Goal: Transaction & Acquisition: Purchase product/service

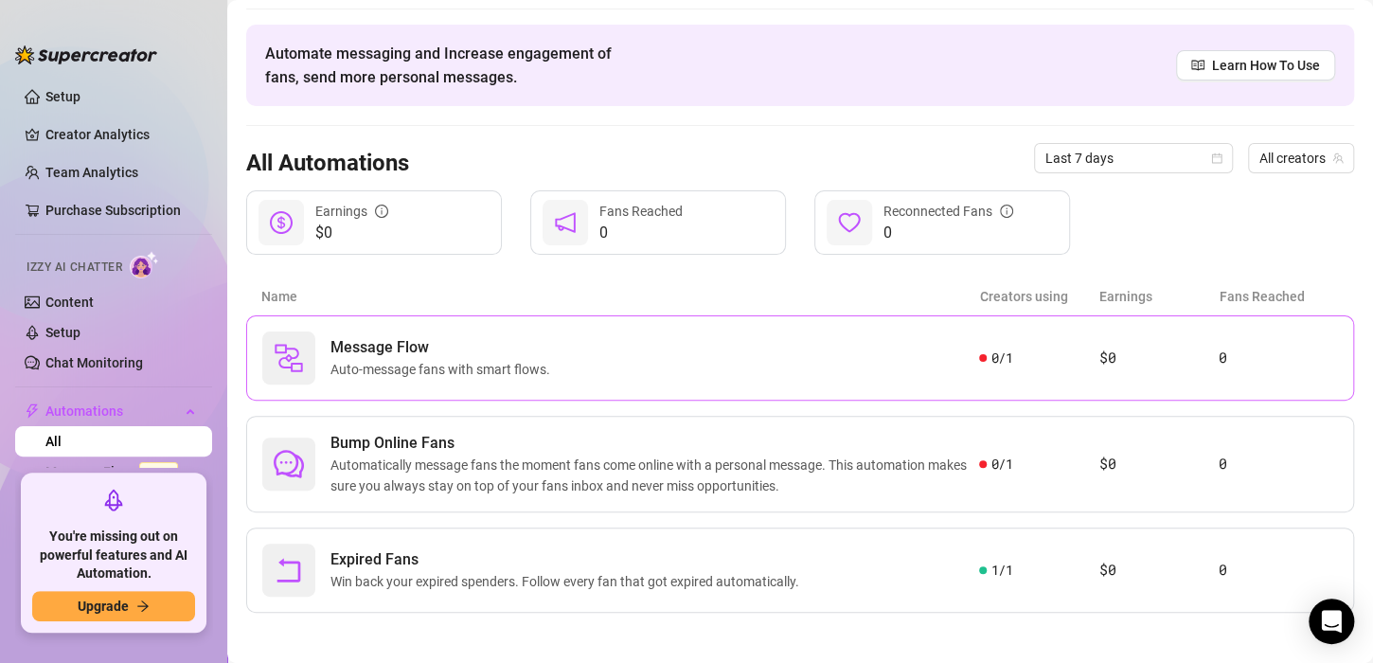
scroll to position [60, 0]
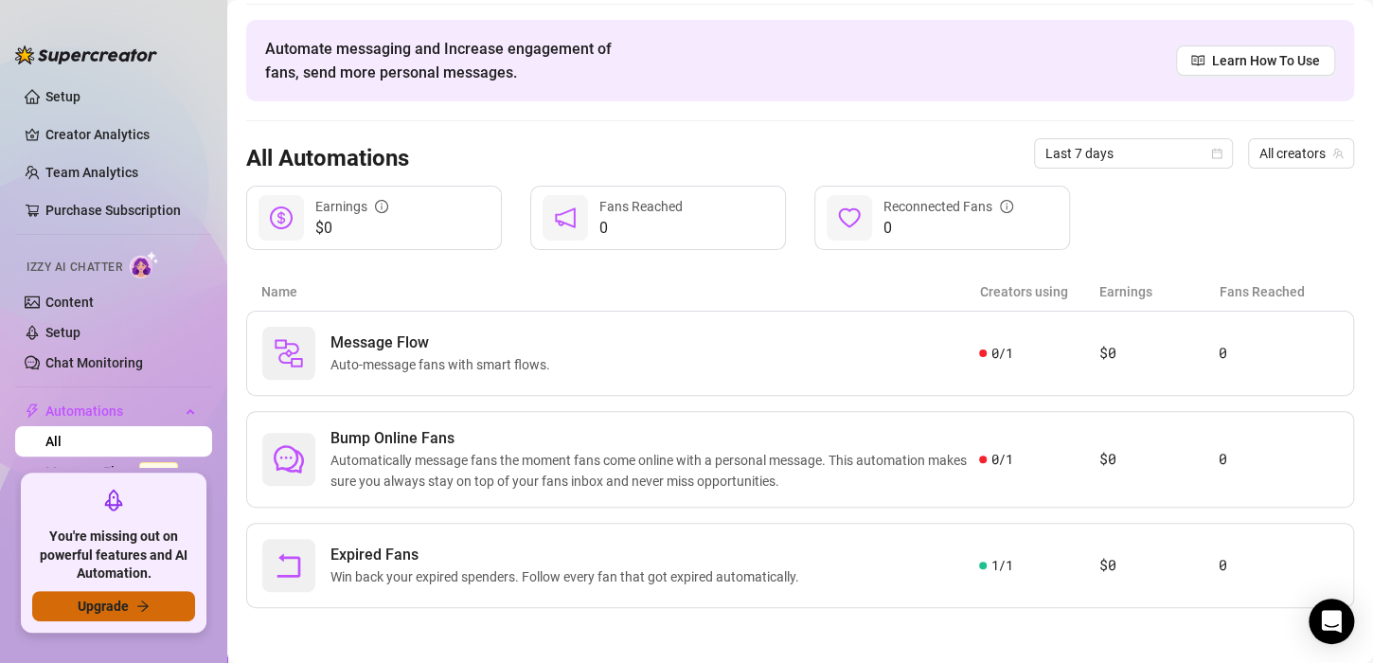
click at [151, 610] on button "Upgrade" at bounding box center [113, 606] width 163 height 30
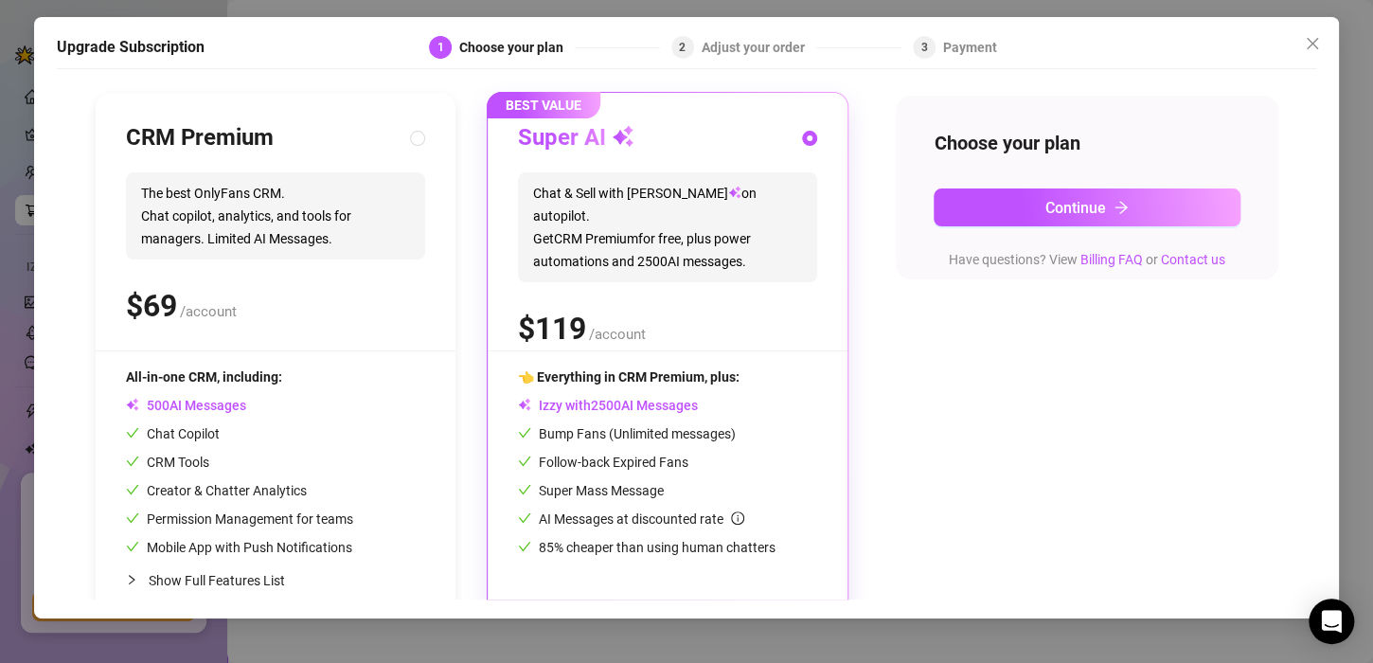
scroll to position [189, 0]
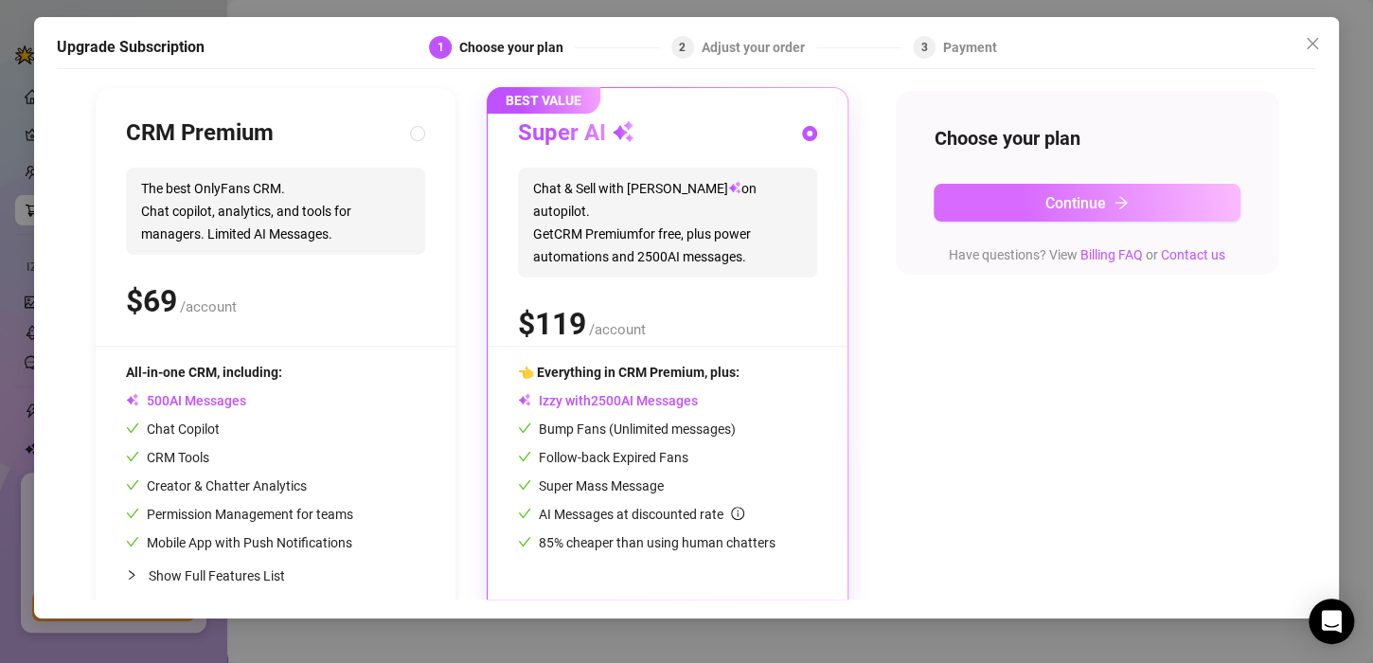
click at [1079, 208] on span "Continue" at bounding box center [1075, 203] width 61 height 18
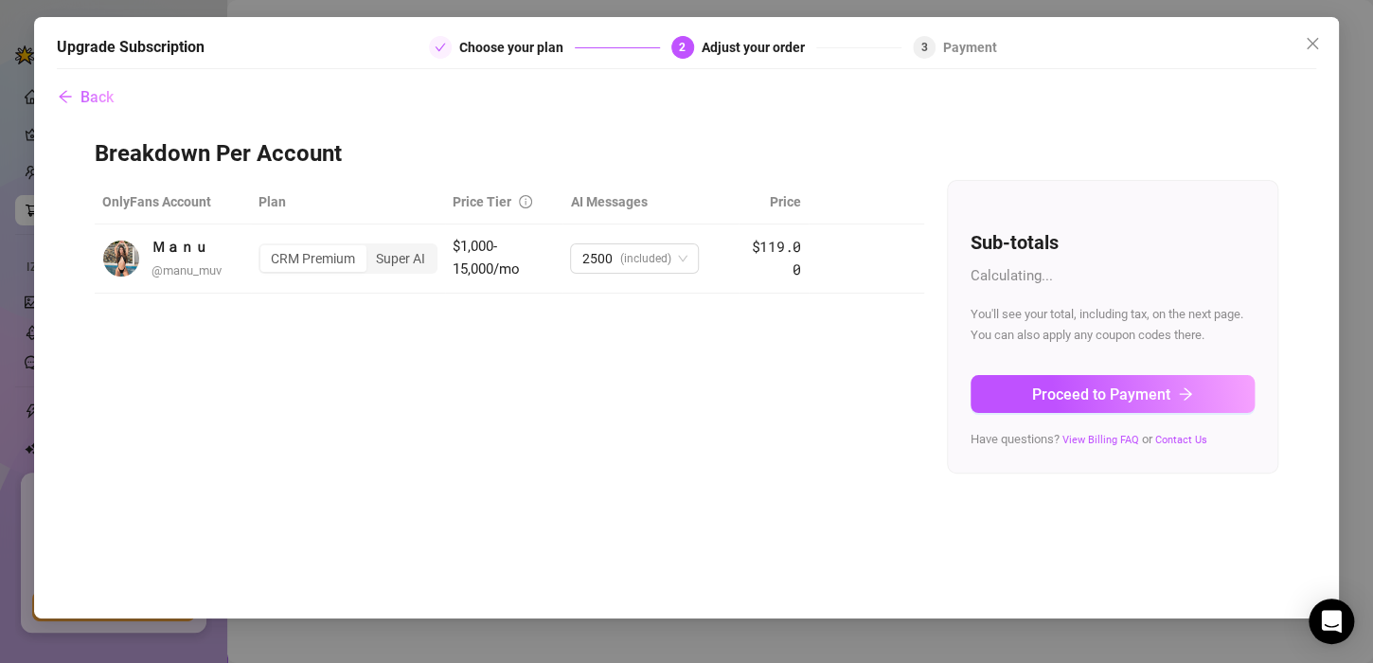
scroll to position [0, 0]
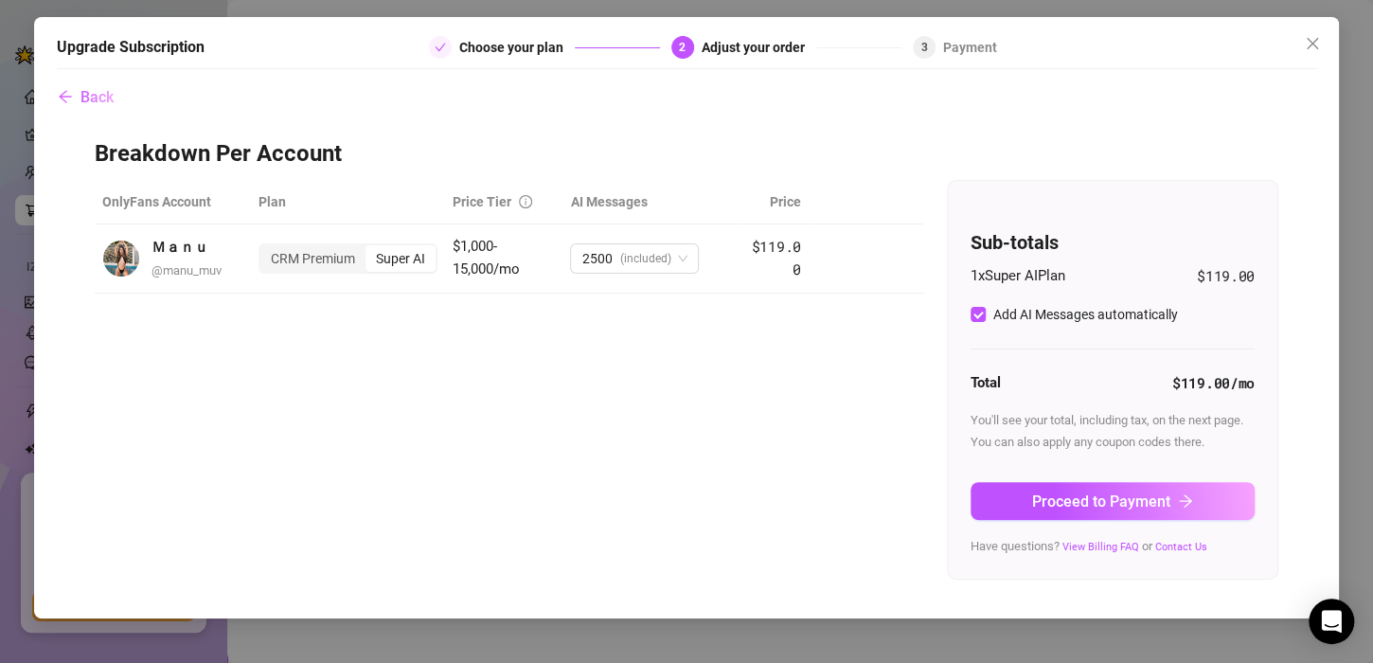
click at [312, 431] on div "OnlyFans Account Plan Price Tier AI Messages Price Ｍａｎｕ @ manu_muv CRM Premium …" at bounding box center [687, 380] width 1184 height 400
click at [187, 260] on div "Ｍａｎｕ @ manu_muv" at bounding box center [187, 259] width 70 height 44
click at [77, 98] on button "Back" at bounding box center [86, 98] width 58 height 38
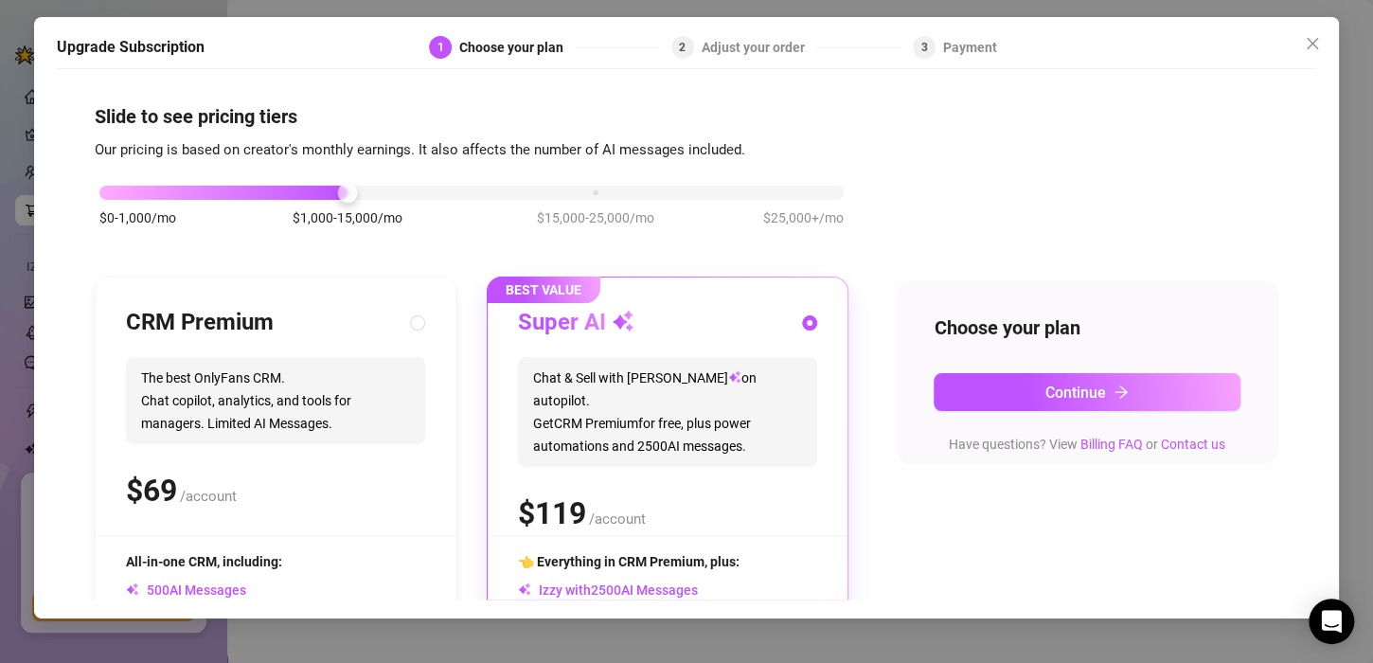
click at [760, 50] on div "Adjust your order" at bounding box center [759, 47] width 115 height 23
click at [1033, 382] on button "Continue" at bounding box center [1087, 392] width 307 height 38
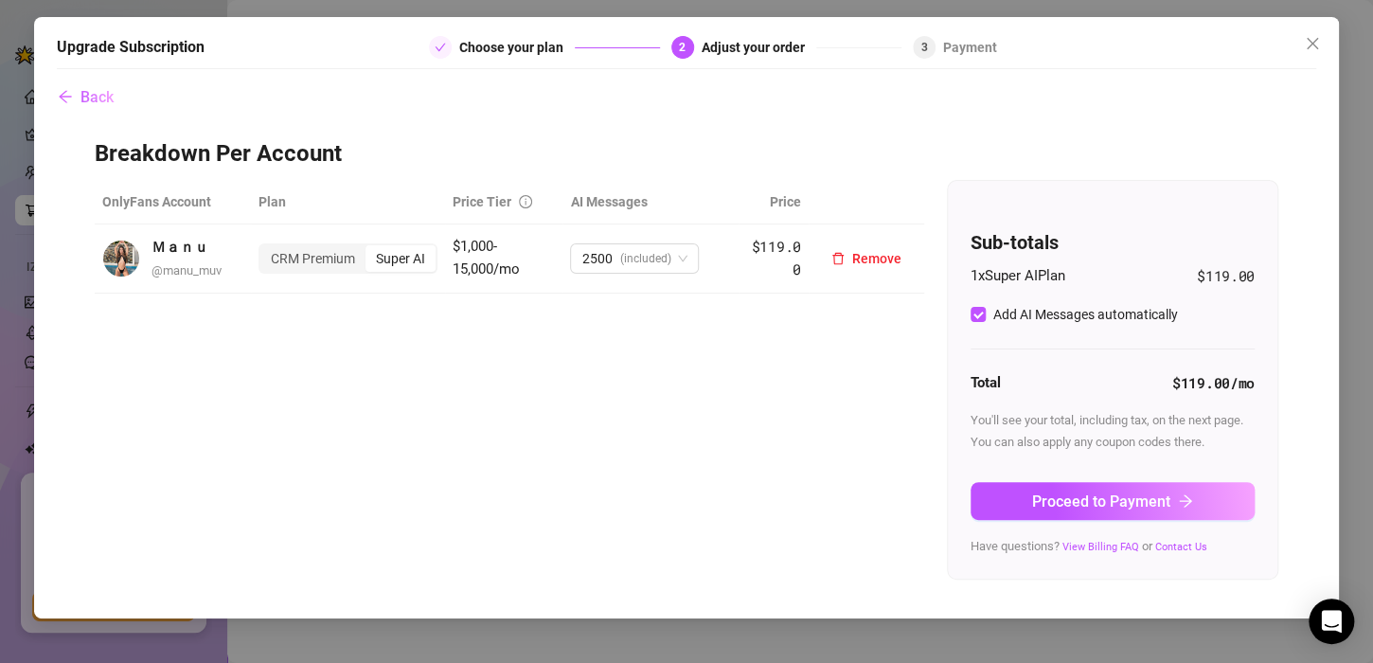
click at [181, 278] on div "Ｍａｎｕ @ manu_muv" at bounding box center [187, 259] width 70 height 44
click at [1325, 36] on span "Close" at bounding box center [1312, 43] width 30 height 15
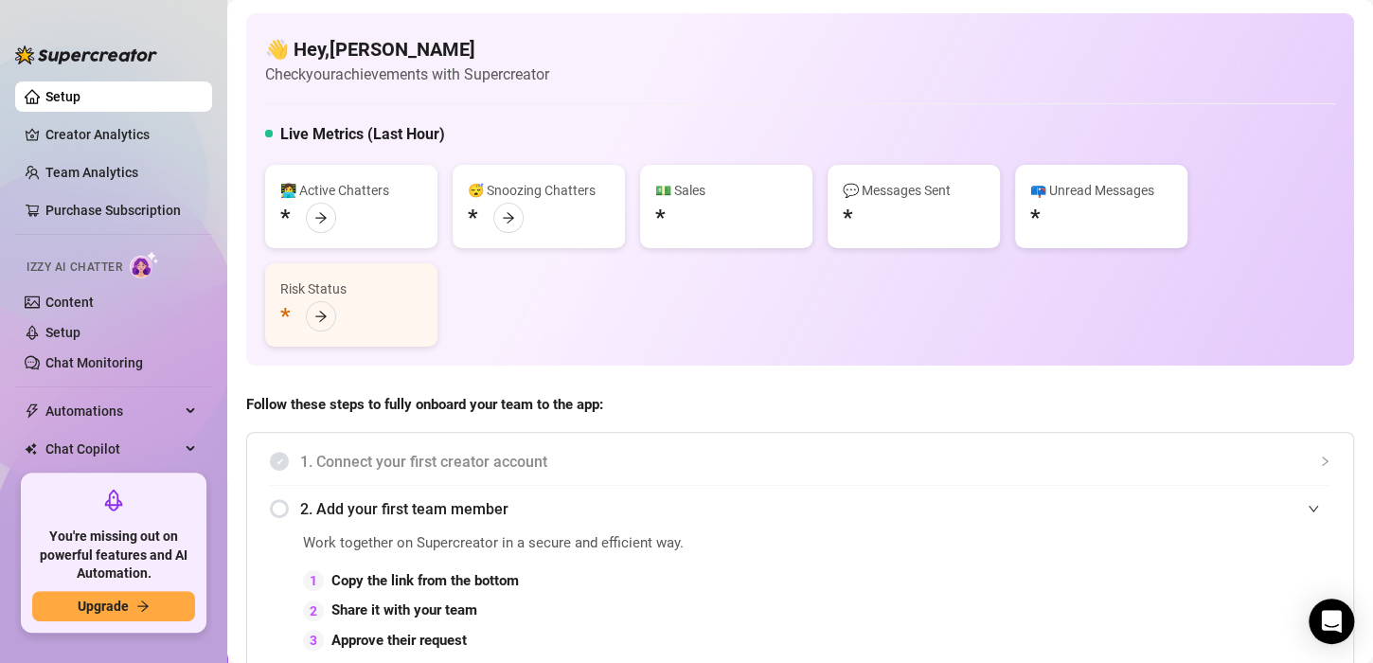
click at [136, 265] on img at bounding box center [144, 264] width 29 height 27
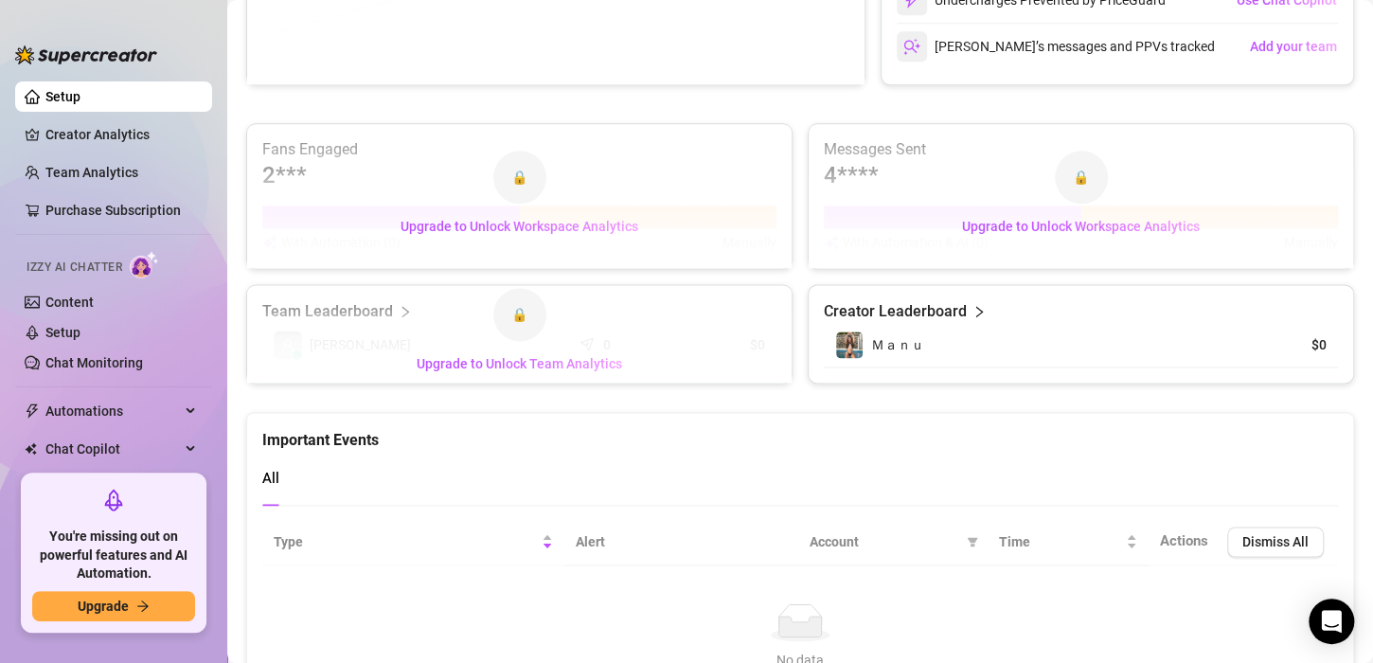
scroll to position [1192, 0]
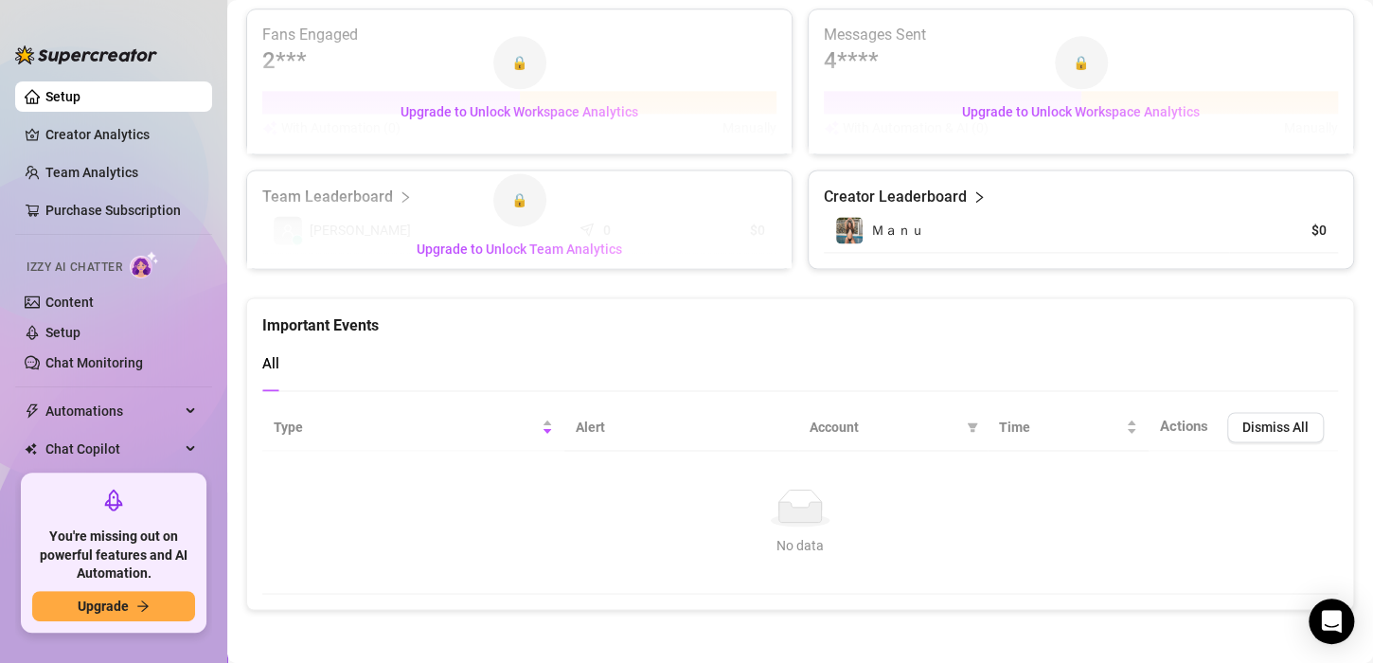
click at [914, 194] on article "Creator Leaderboard" at bounding box center [895, 197] width 143 height 23
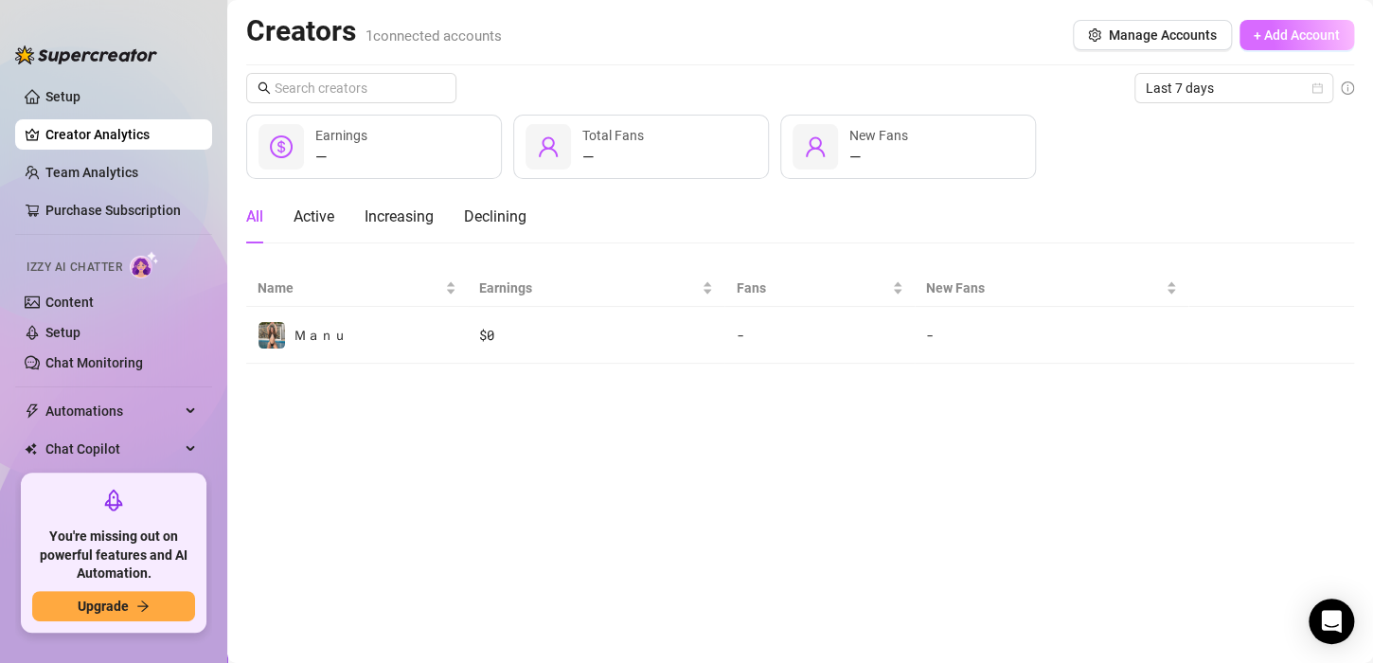
click at [1283, 37] on span "+ Add Account" at bounding box center [1297, 34] width 86 height 15
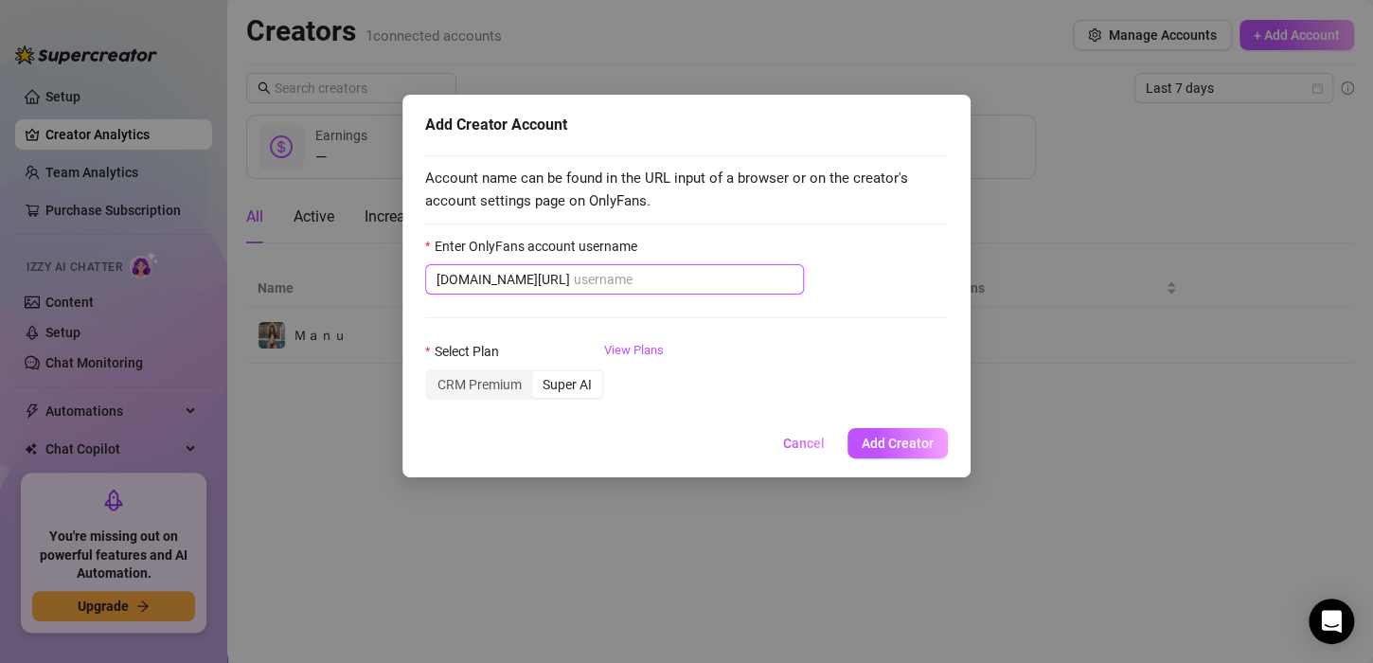
click at [636, 281] on input "Enter OnlyFans account username" at bounding box center [683, 279] width 219 height 21
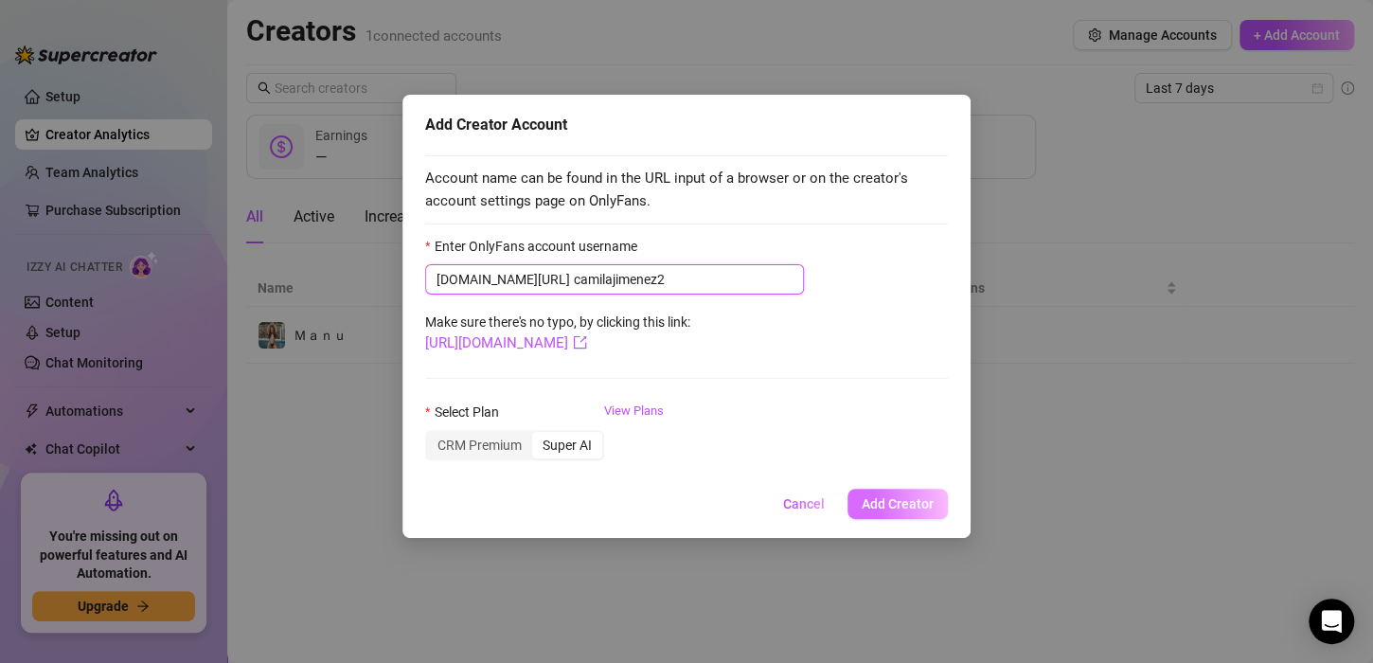
type input "camilajimenez2"
click at [935, 509] on button "Add Creator" at bounding box center [898, 504] width 100 height 30
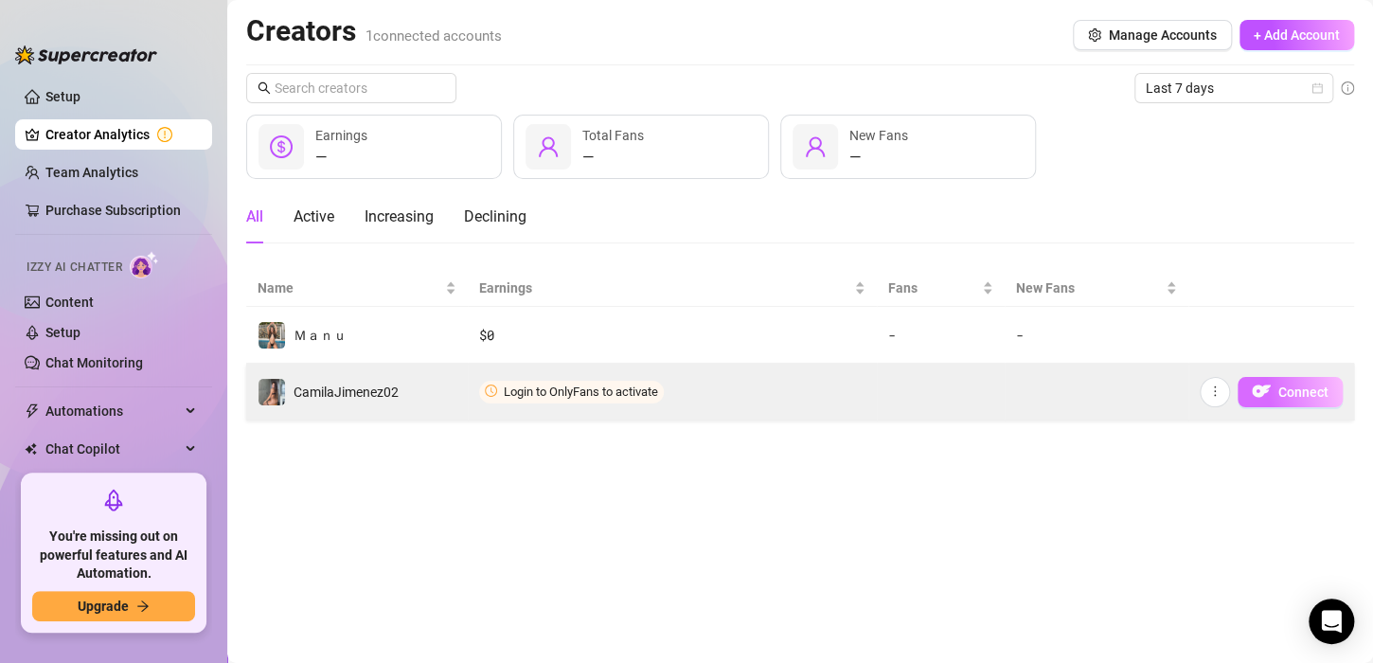
click at [1313, 389] on span "Connect" at bounding box center [1303, 391] width 50 height 15
click at [1278, 389] on span "Connect" at bounding box center [1303, 391] width 50 height 15
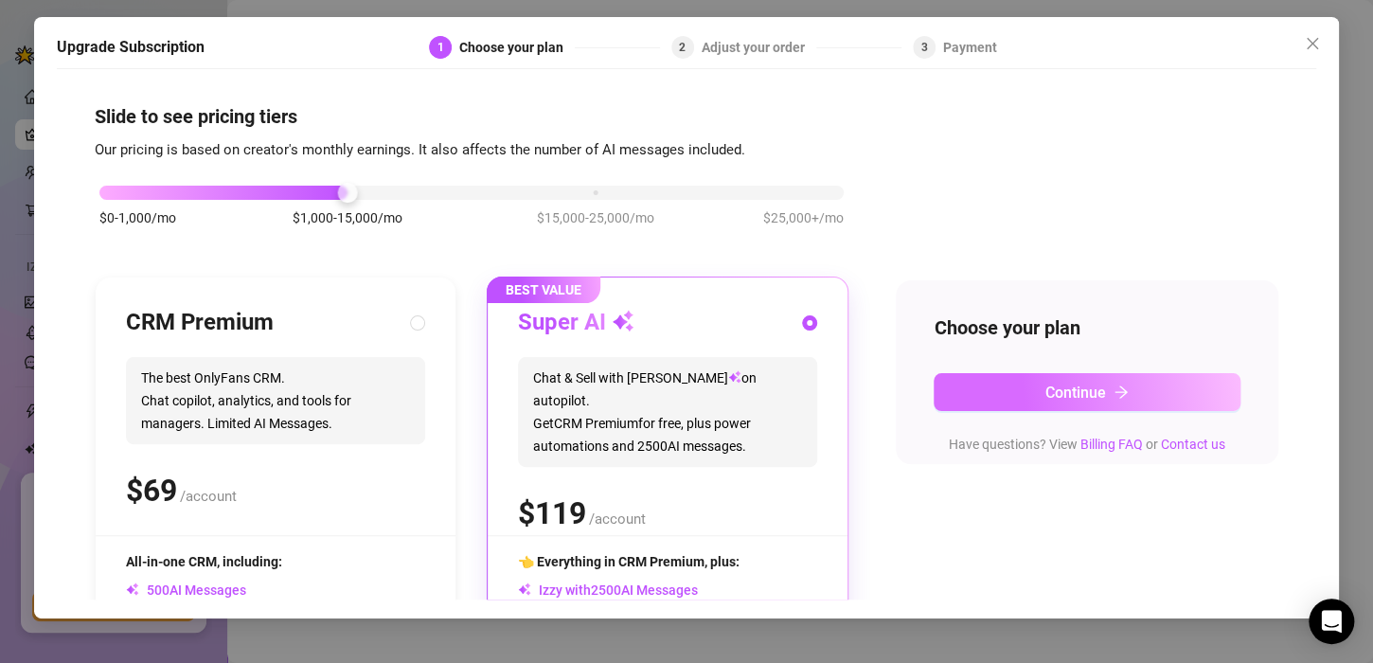
click at [1141, 389] on button "Continue" at bounding box center [1087, 392] width 307 height 38
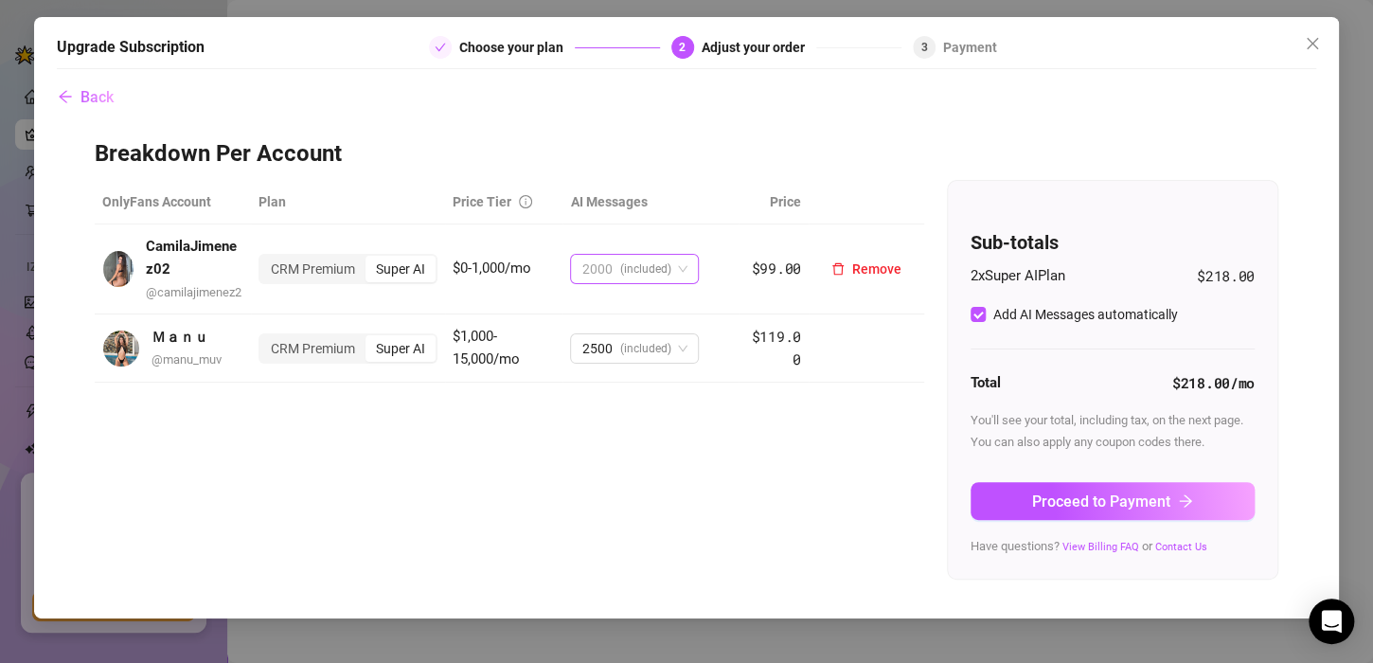
click at [624, 278] on span "(included)" at bounding box center [644, 269] width 51 height 28
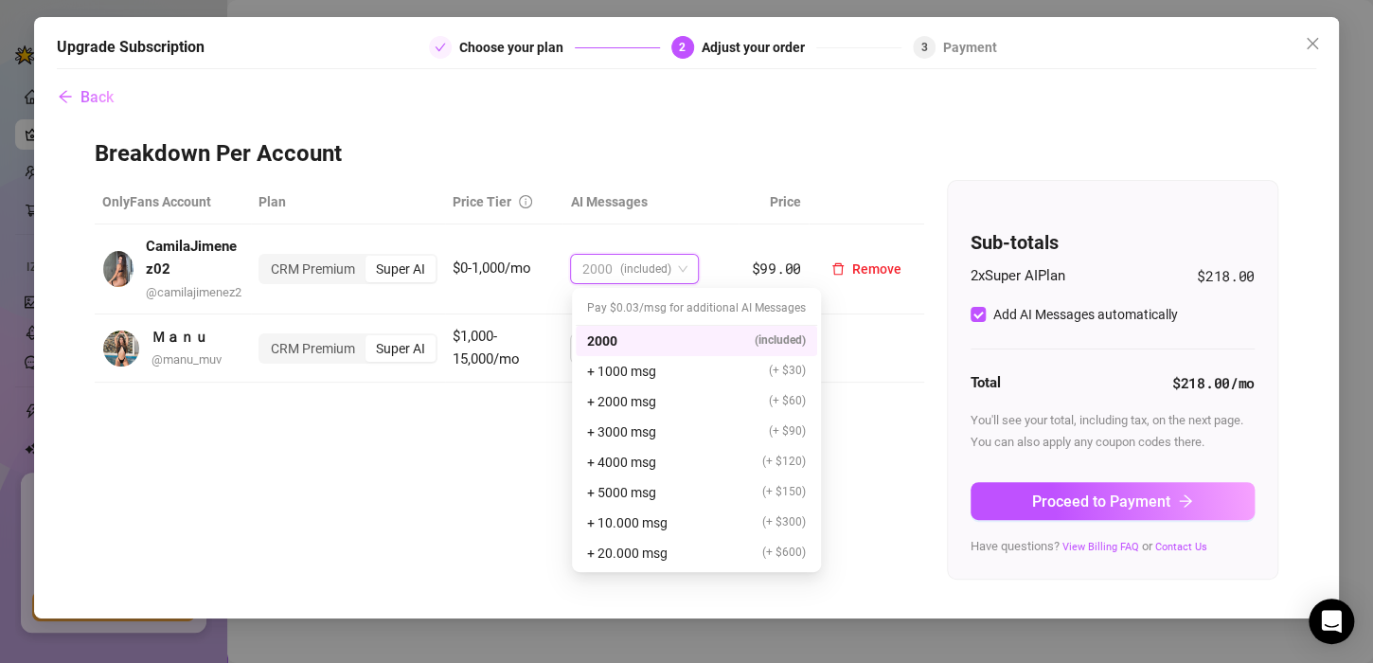
click at [624, 278] on span "(included)" at bounding box center [644, 269] width 51 height 28
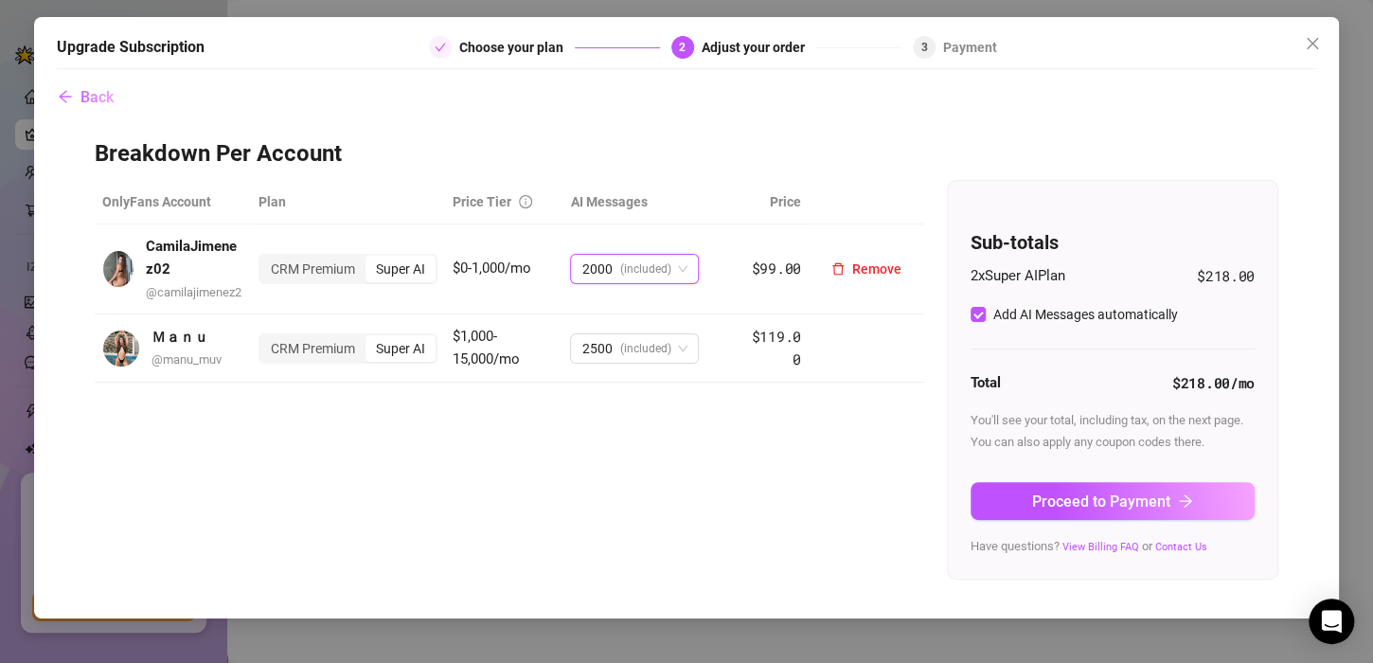
click at [624, 278] on span "(included)" at bounding box center [644, 269] width 51 height 28
click at [651, 277] on span "(included)" at bounding box center [644, 269] width 51 height 28
click at [646, 268] on span "(included)" at bounding box center [644, 269] width 51 height 28
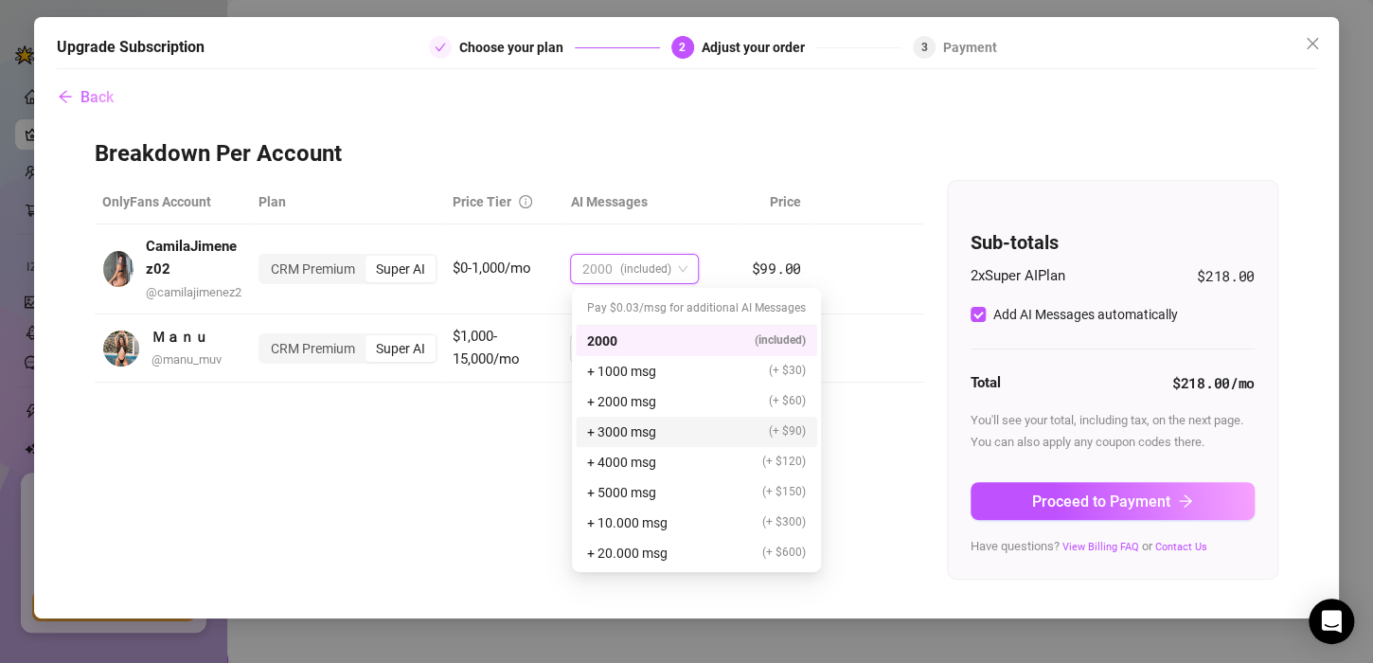
click at [647, 432] on span "+ 3000 msg" at bounding box center [621, 431] width 69 height 21
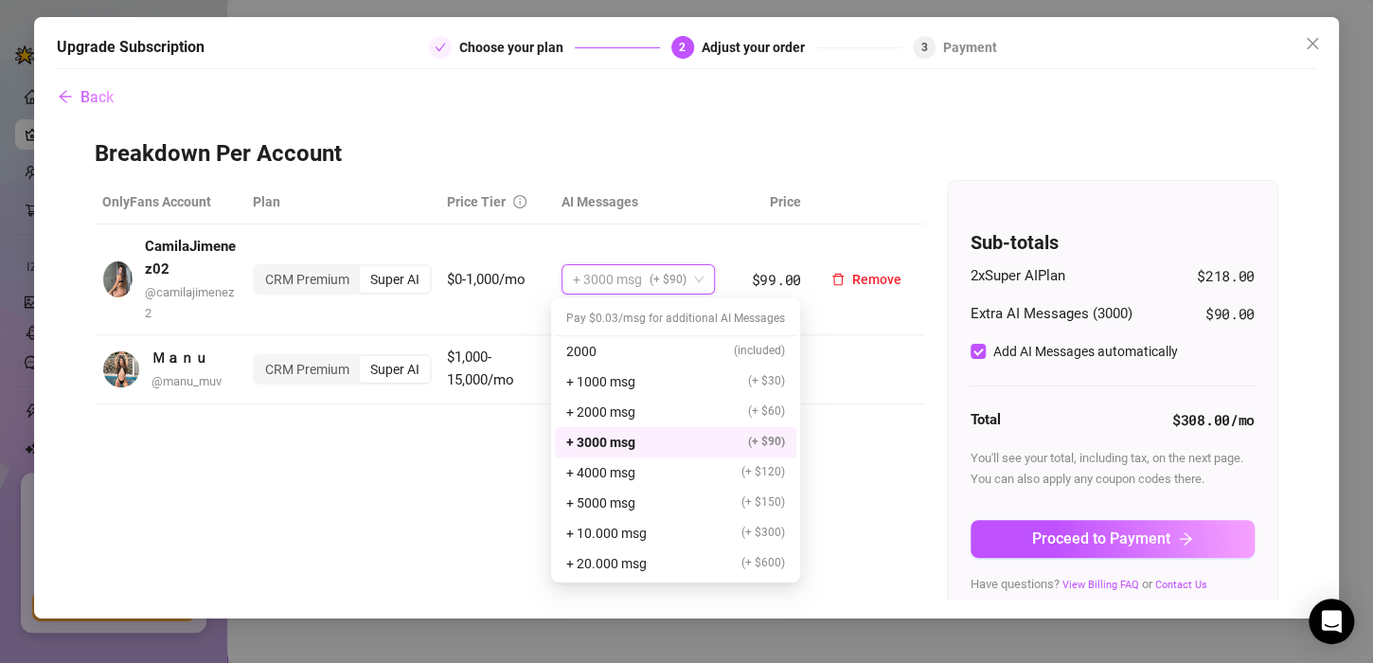
click at [650, 286] on span "(+ $90)" at bounding box center [668, 279] width 37 height 28
click at [630, 472] on span "+ 4000 msg" at bounding box center [600, 472] width 69 height 21
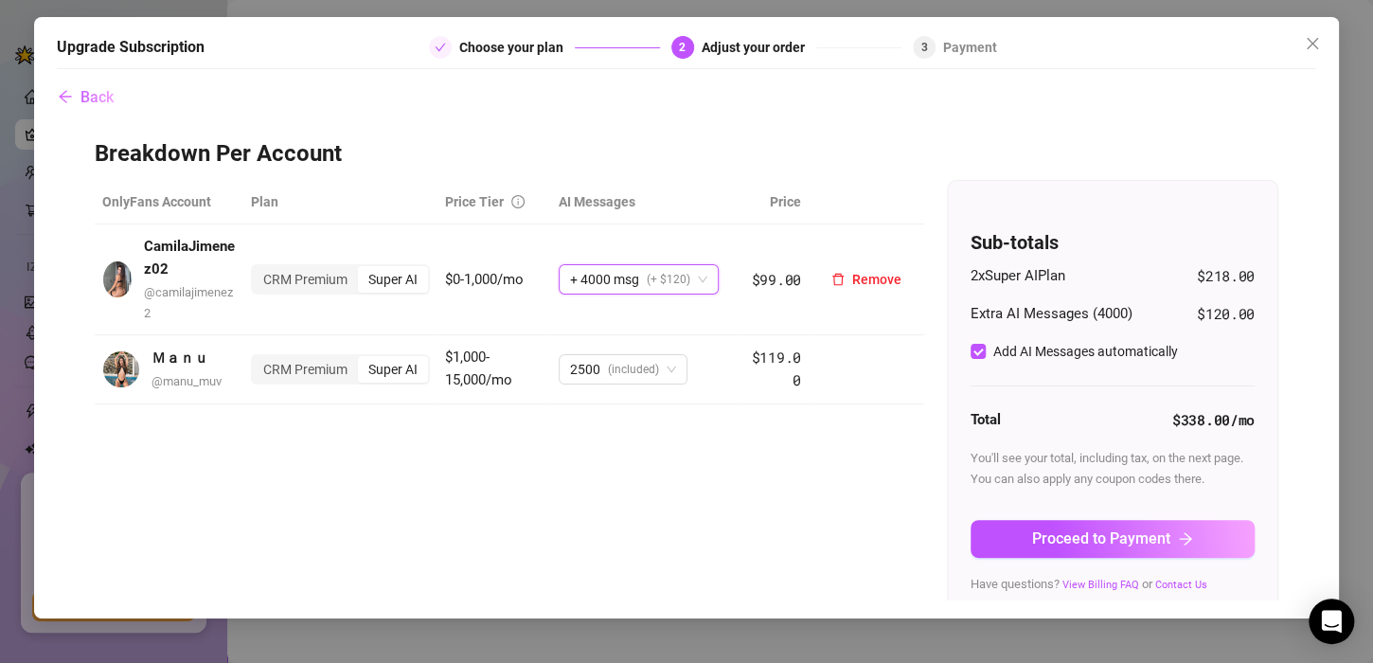
click at [663, 278] on span "(+ $120)" at bounding box center [669, 279] width 44 height 28
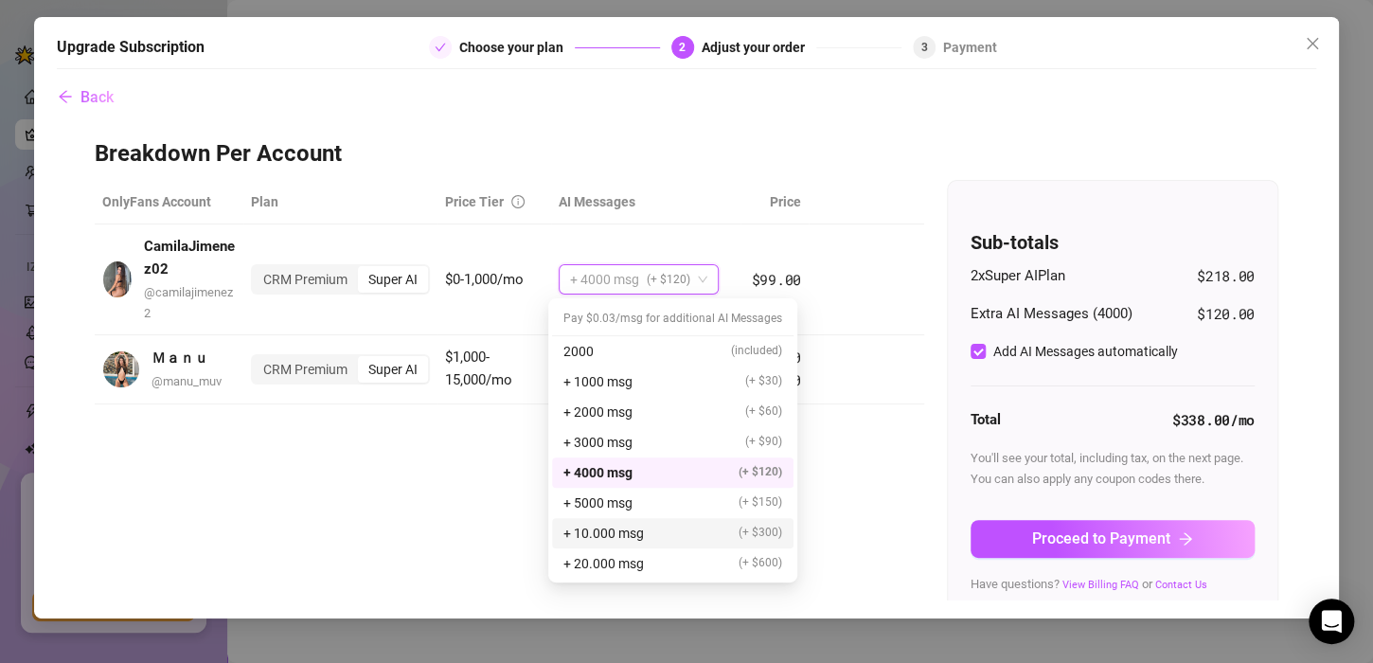
click at [622, 537] on span "+ 10.000 msg" at bounding box center [603, 533] width 80 height 21
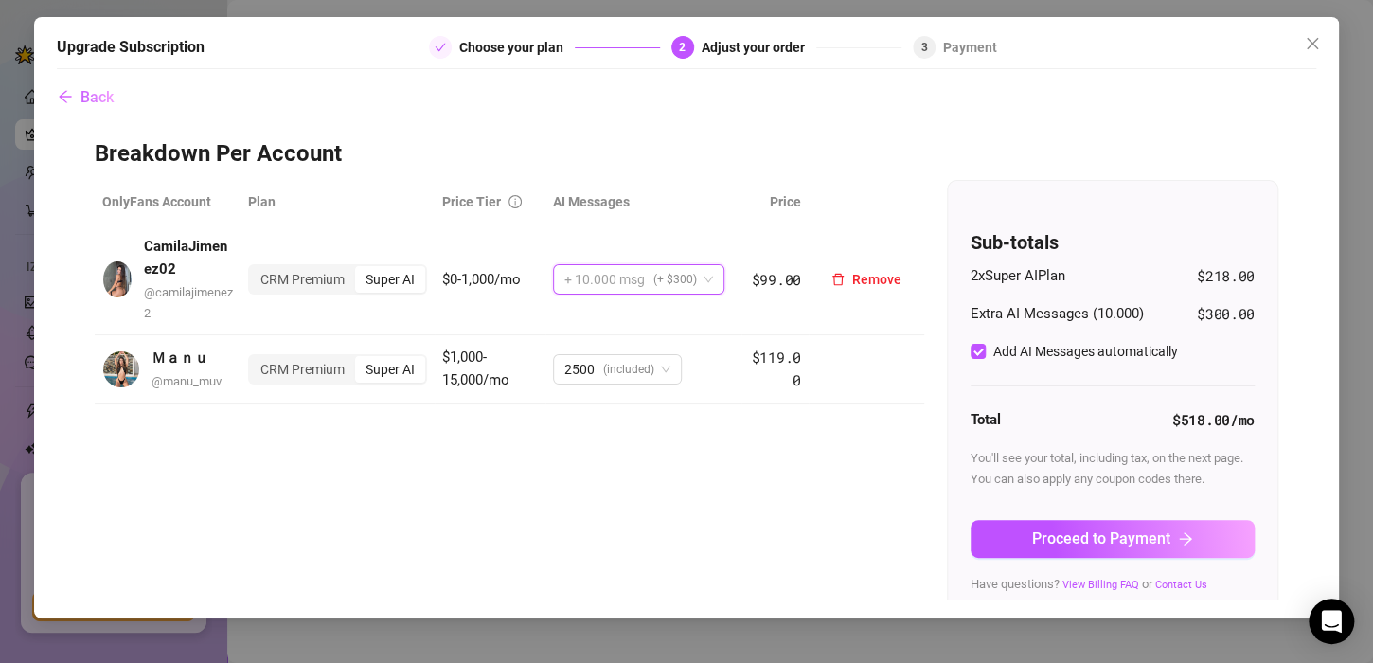
click at [679, 281] on span "(+ $300)" at bounding box center [674, 279] width 44 height 28
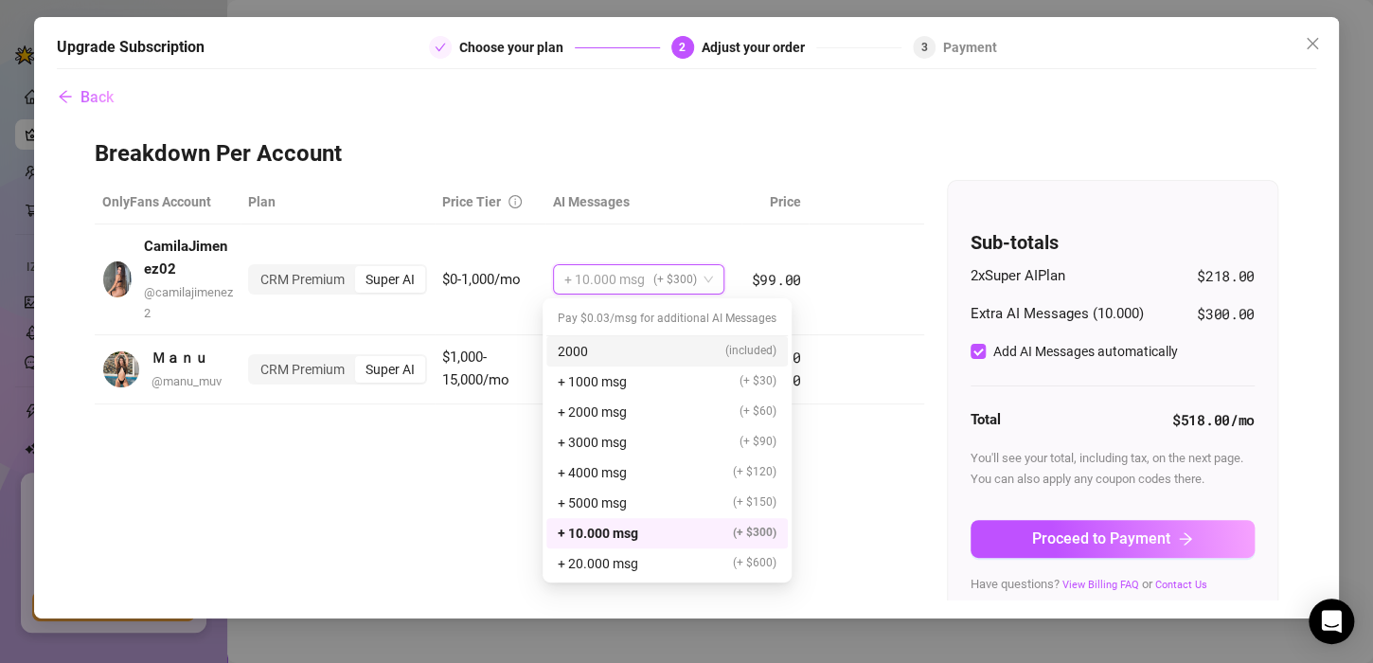
click at [615, 351] on div "2000 (included)" at bounding box center [667, 351] width 219 height 21
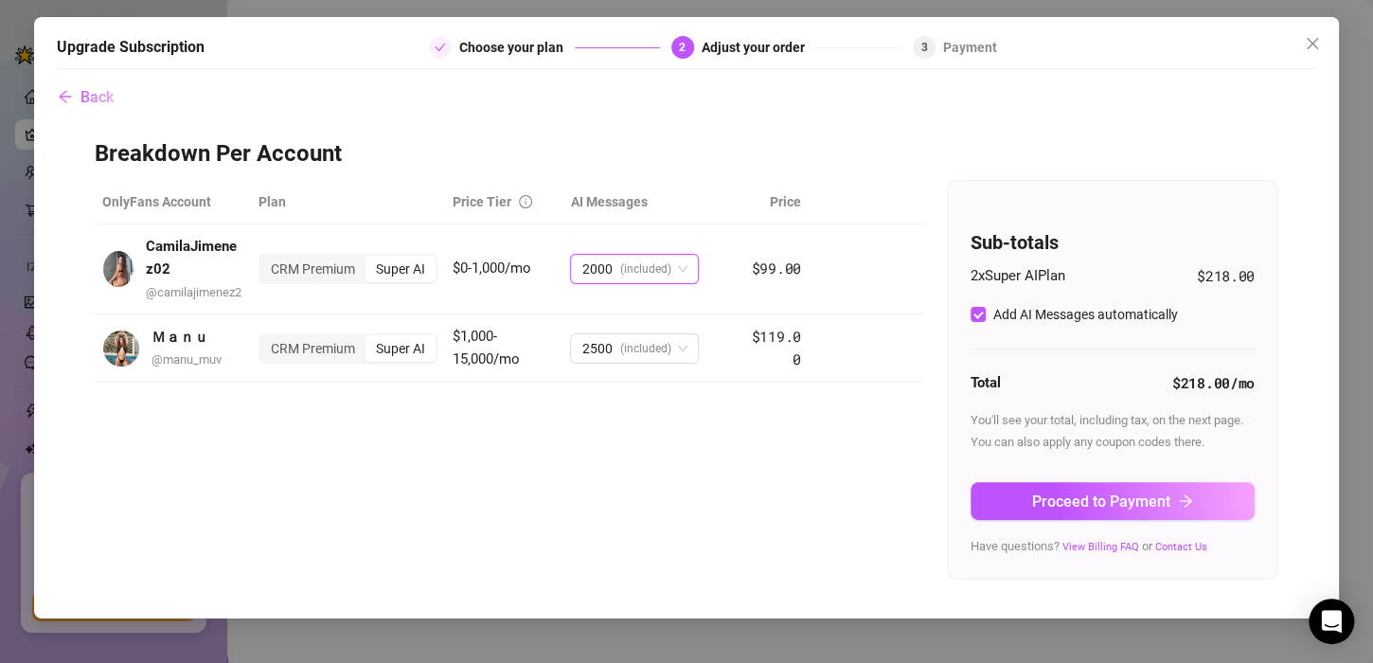
click at [469, 431] on div "OnlyFans Account Plan Price Tier AI Messages Price CamilaJimenez02 @ camilajime…" at bounding box center [687, 380] width 1184 height 400
click at [669, 349] on span "(included)" at bounding box center [644, 348] width 51 height 28
click at [488, 361] on span "$1,000-15,000/mo" at bounding box center [486, 348] width 67 height 40
click at [480, 273] on span "$0-1,000/mo" at bounding box center [492, 267] width 79 height 17
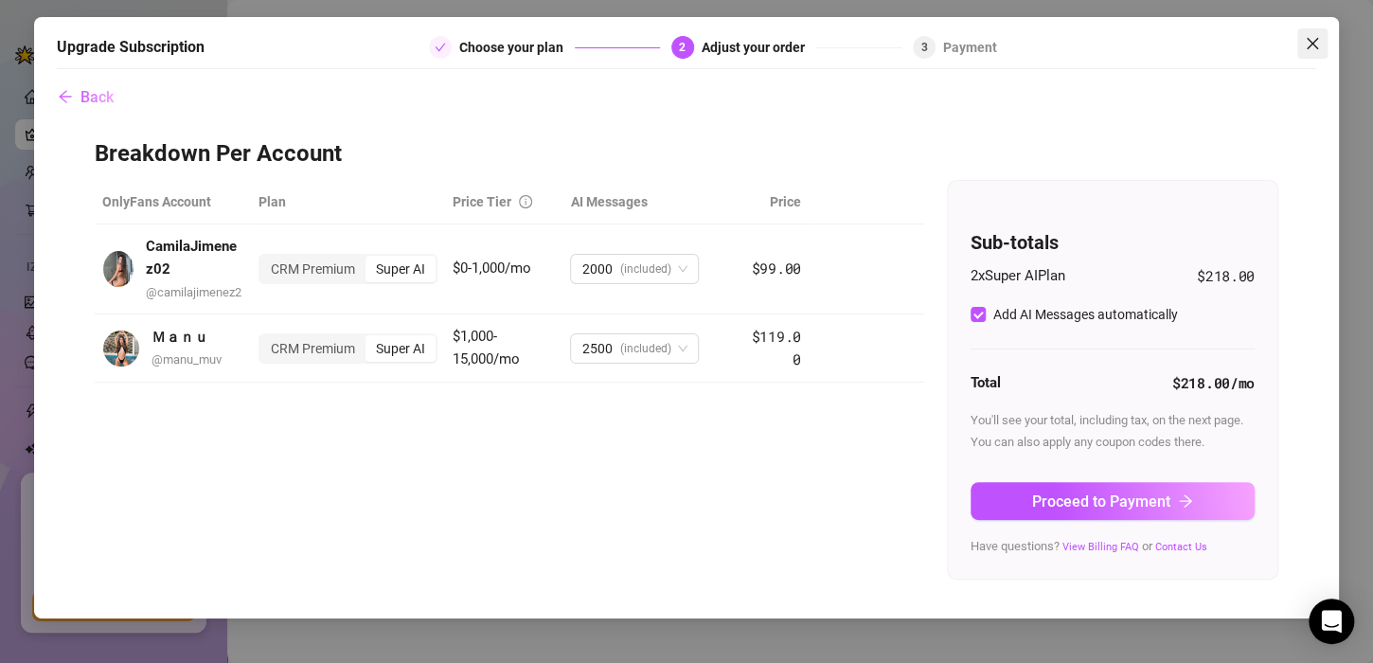
click at [1313, 48] on icon "close" at bounding box center [1312, 43] width 15 height 15
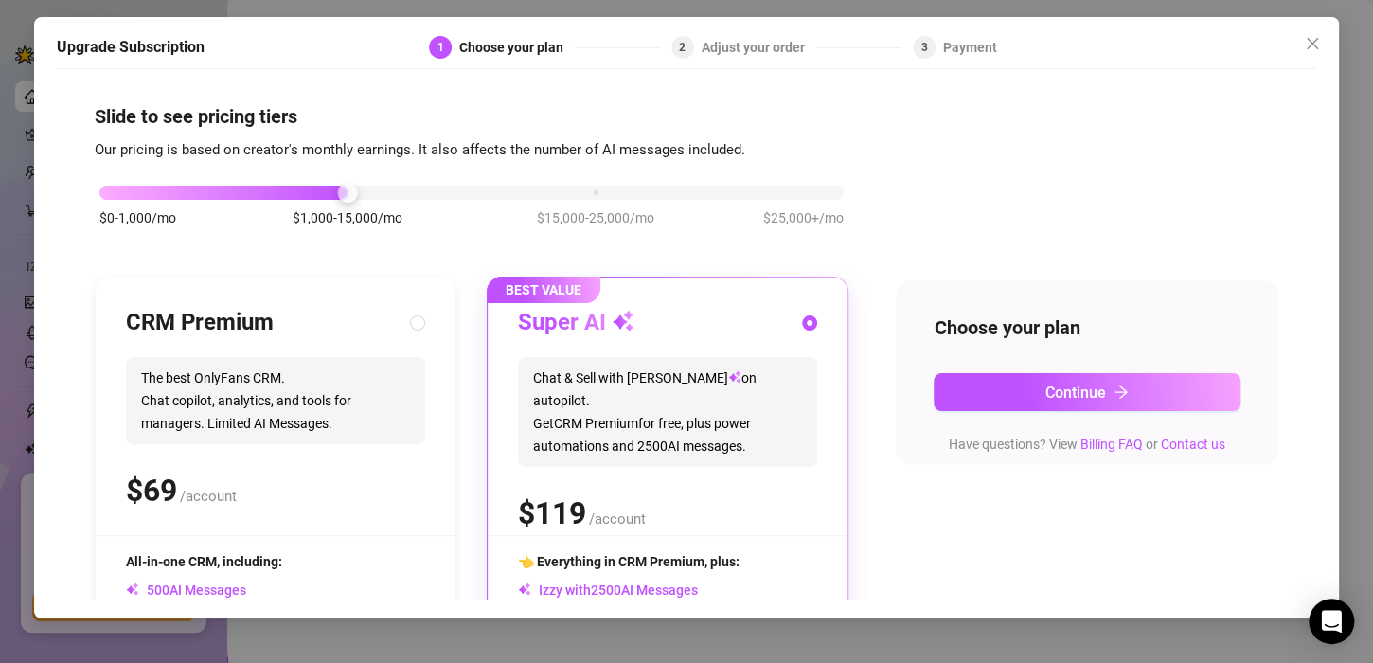
drag, startPoint x: 1310, startPoint y: 40, endPoint x: 1325, endPoint y: 0, distance: 42.6
click at [1310, 39] on icon "close" at bounding box center [1312, 43] width 15 height 15
